Goal: Browse casually

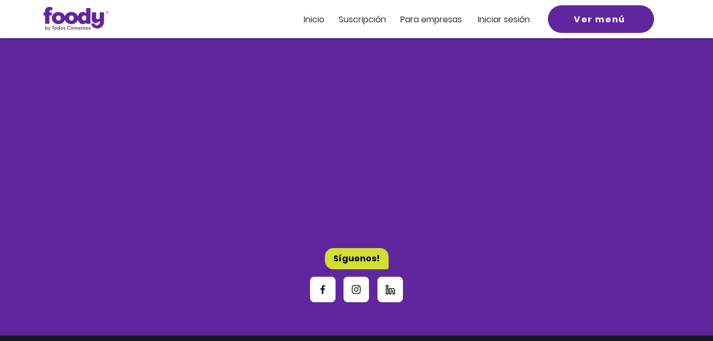
scroll to position [3206, 0]
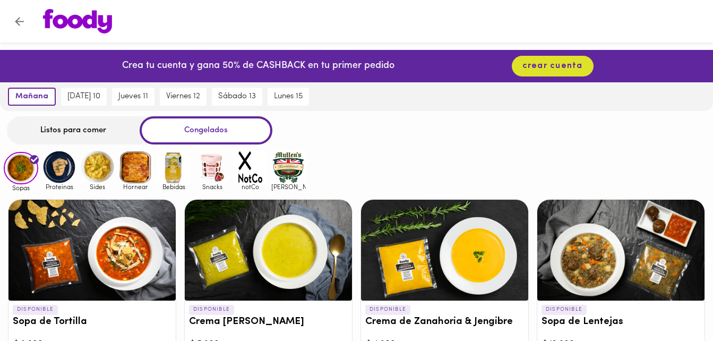
click at [59, 167] on img at bounding box center [59, 167] width 35 height 35
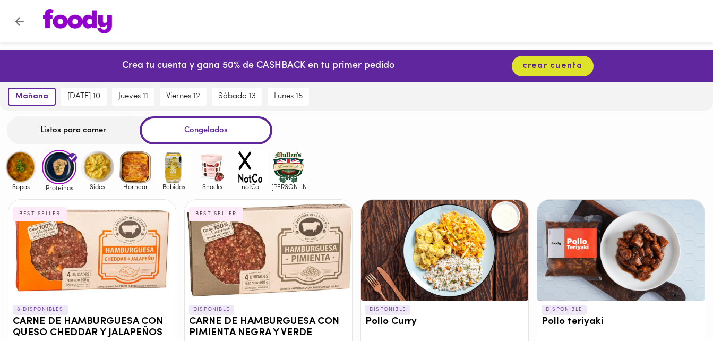
click at [59, 167] on img at bounding box center [59, 167] width 35 height 35
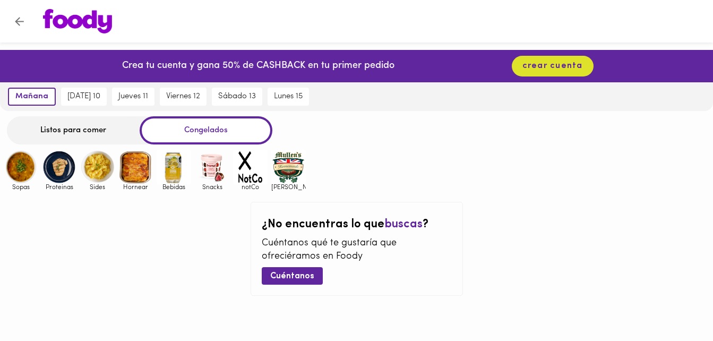
click at [54, 172] on img at bounding box center [59, 167] width 35 height 35
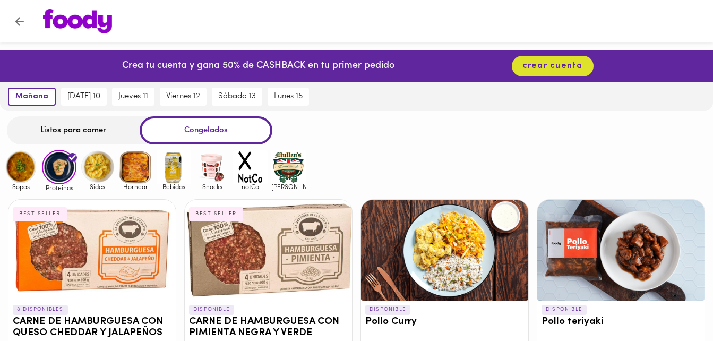
click at [101, 172] on img at bounding box center [97, 167] width 35 height 35
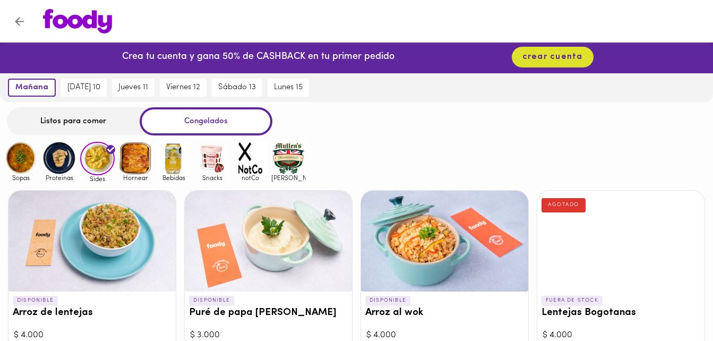
scroll to position [8, 0]
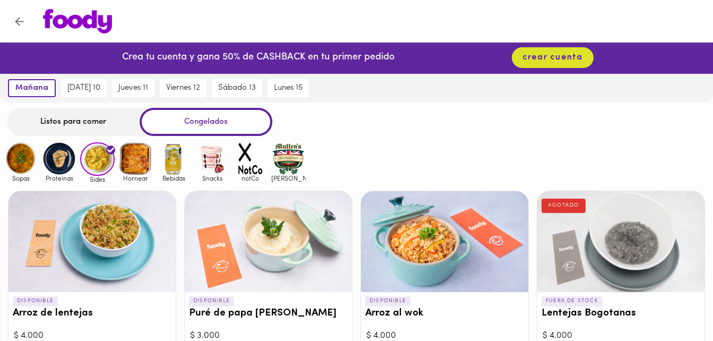
click at [136, 161] on img at bounding box center [135, 158] width 35 height 35
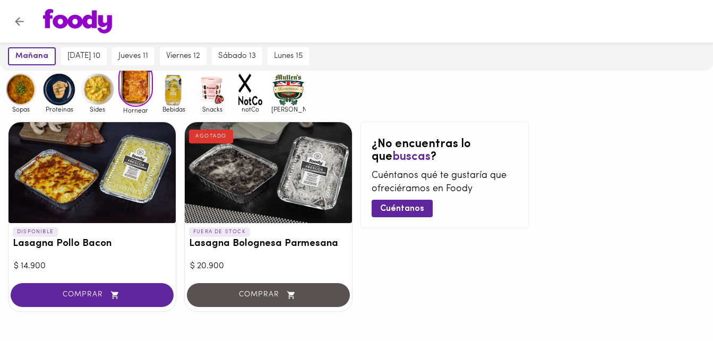
scroll to position [90, 0]
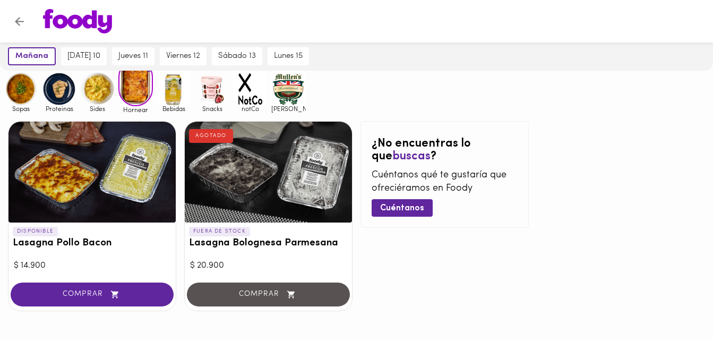
click at [173, 101] on img at bounding box center [174, 89] width 35 height 35
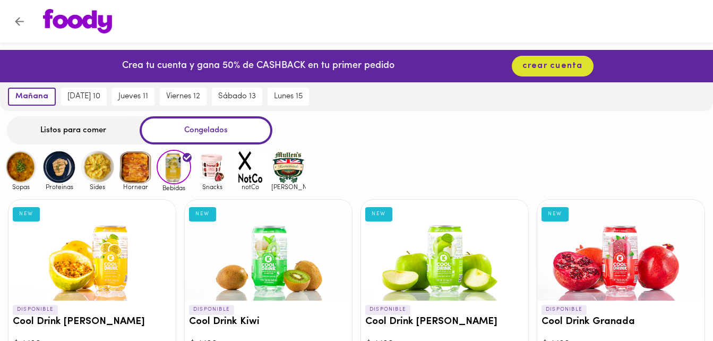
click at [211, 171] on img at bounding box center [212, 167] width 35 height 35
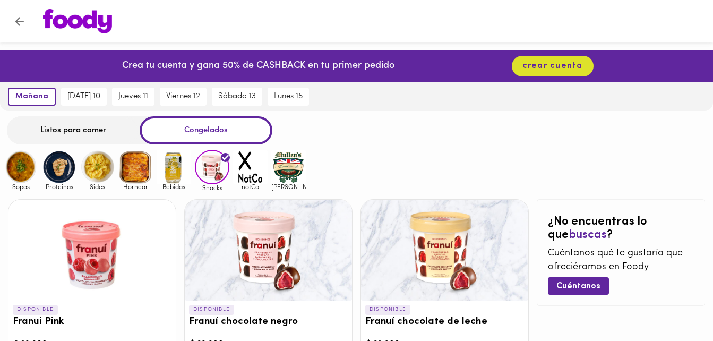
click at [172, 174] on img at bounding box center [174, 167] width 35 height 35
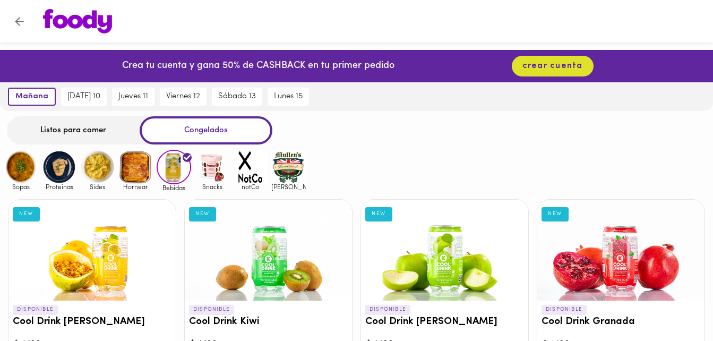
click at [127, 170] on img at bounding box center [135, 167] width 35 height 35
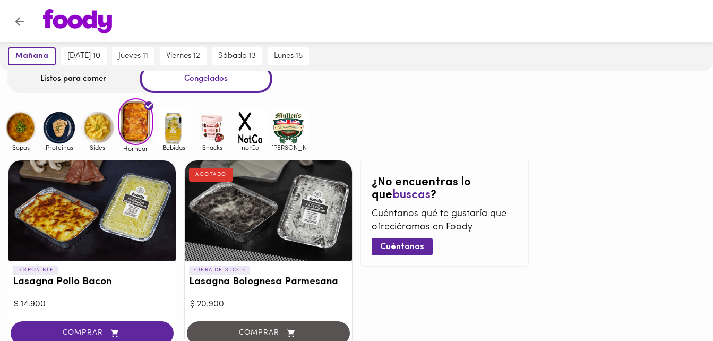
scroll to position [52, 0]
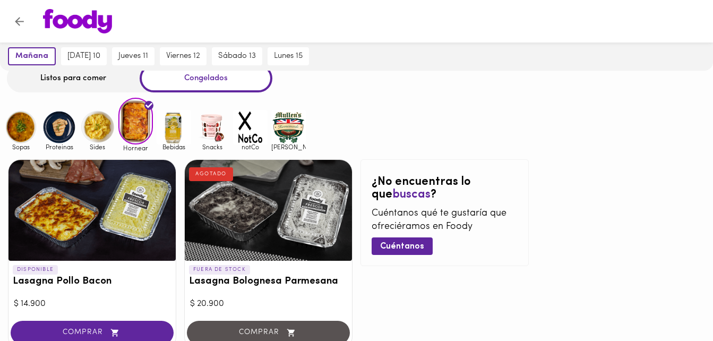
click at [101, 124] on img at bounding box center [97, 127] width 35 height 35
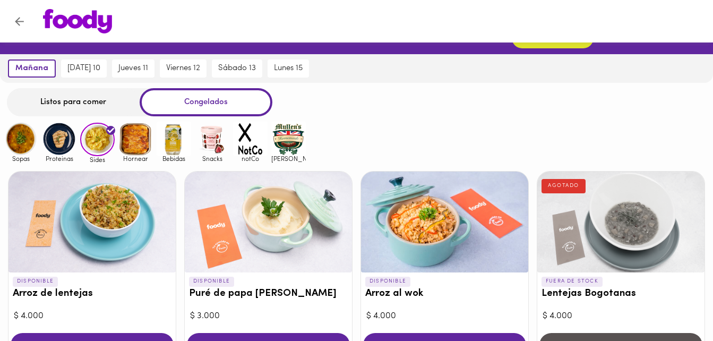
scroll to position [28, 0]
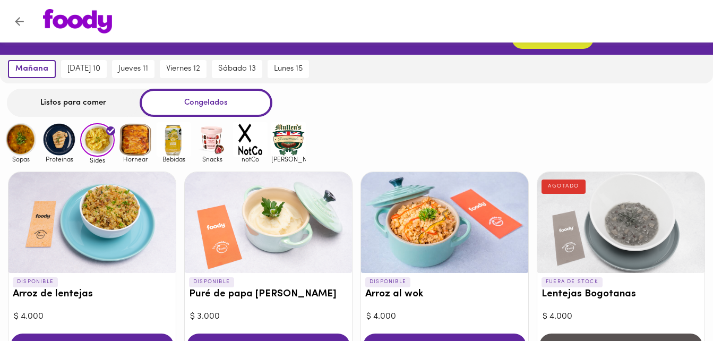
click at [56, 141] on img at bounding box center [59, 139] width 35 height 35
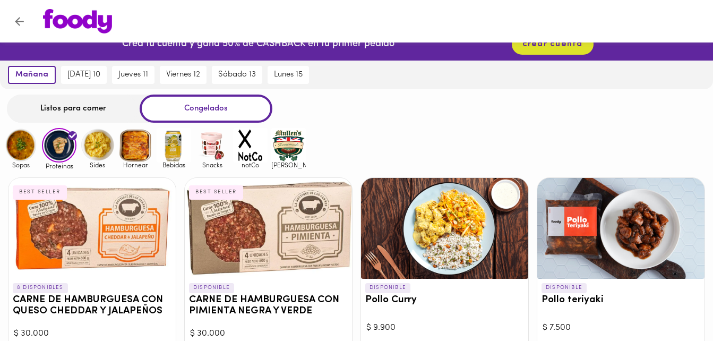
scroll to position [21, 0]
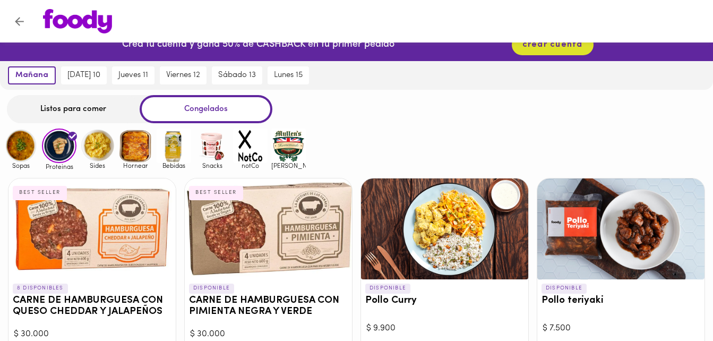
click at [20, 148] on img at bounding box center [21, 146] width 35 height 35
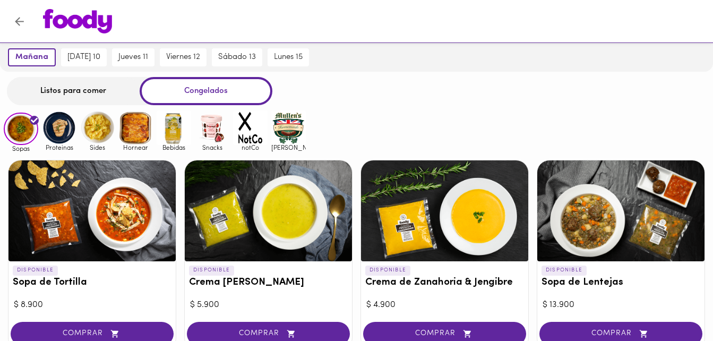
scroll to position [40, 0]
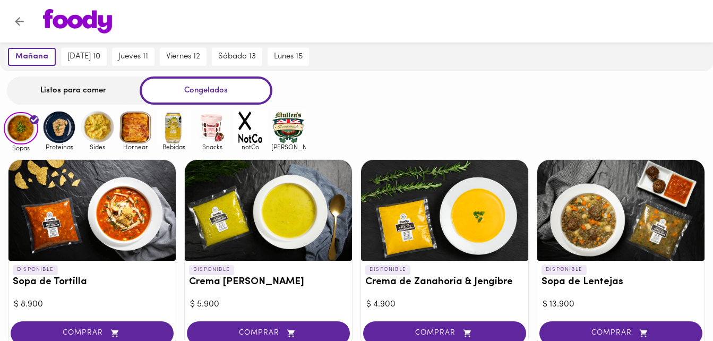
click at [410, 113] on div "Sopas Proteinas Sides Hornear Bebidas Snacks notCo mullens" at bounding box center [356, 130] width 713 height 41
click at [210, 134] on img at bounding box center [212, 127] width 35 height 35
